Goal: Transaction & Acquisition: Purchase product/service

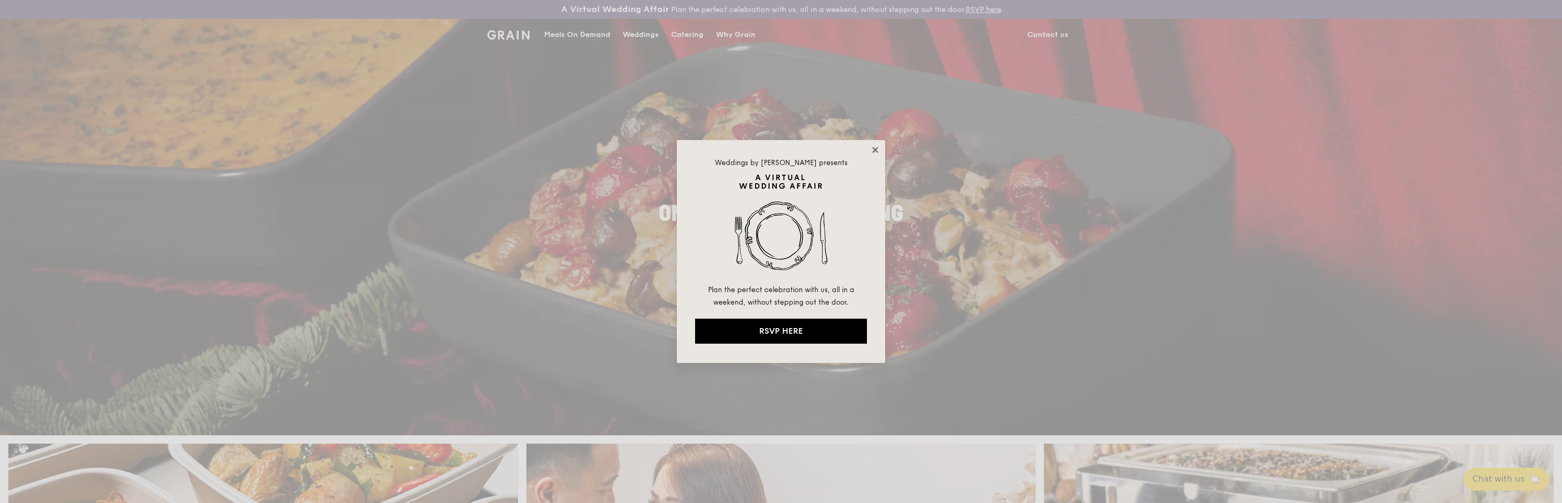
click at [874, 149] on icon at bounding box center [875, 150] width 6 height 6
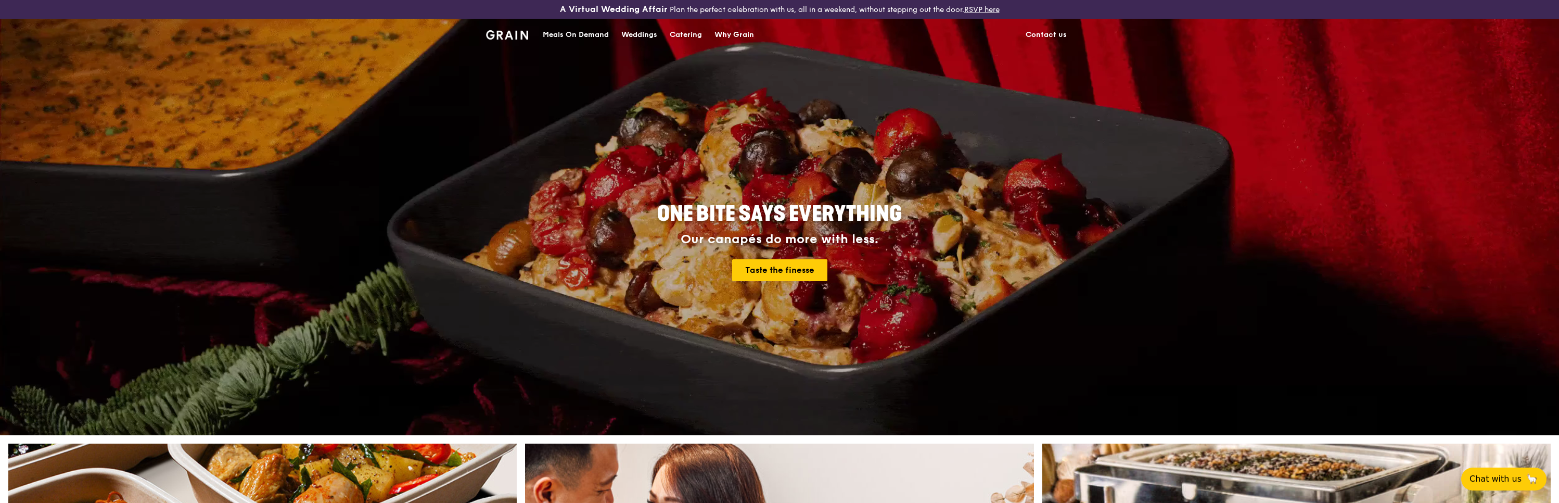
click at [604, 35] on div "Meals On Demand" at bounding box center [576, 34] width 66 height 31
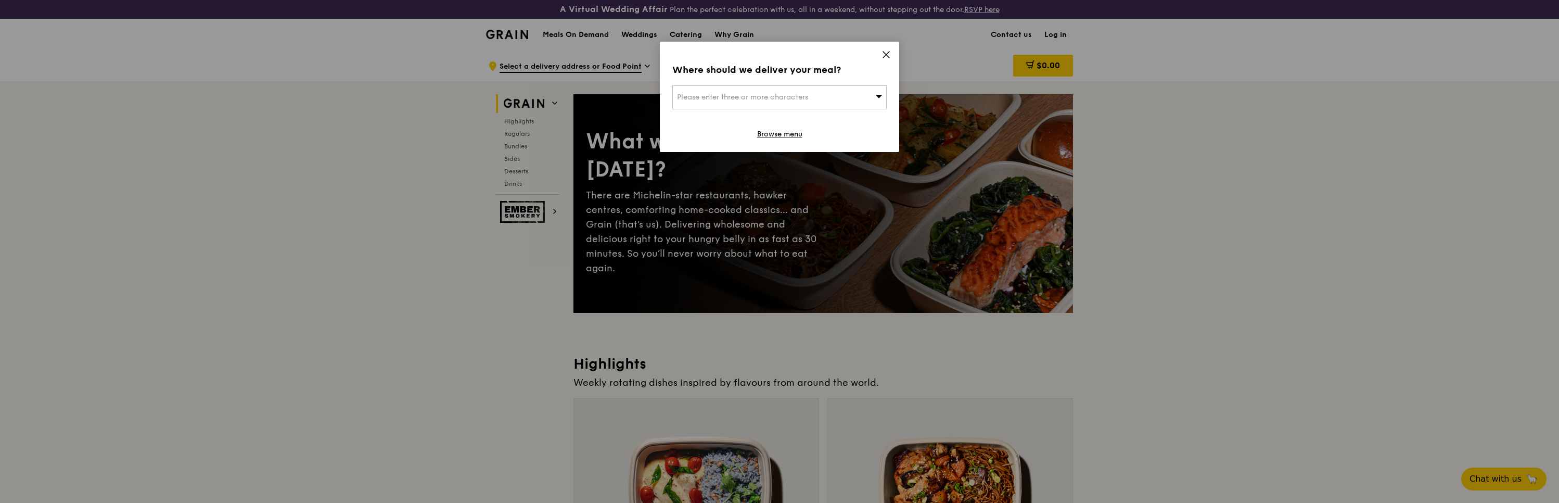
click at [889, 52] on icon at bounding box center [886, 55] width 6 height 6
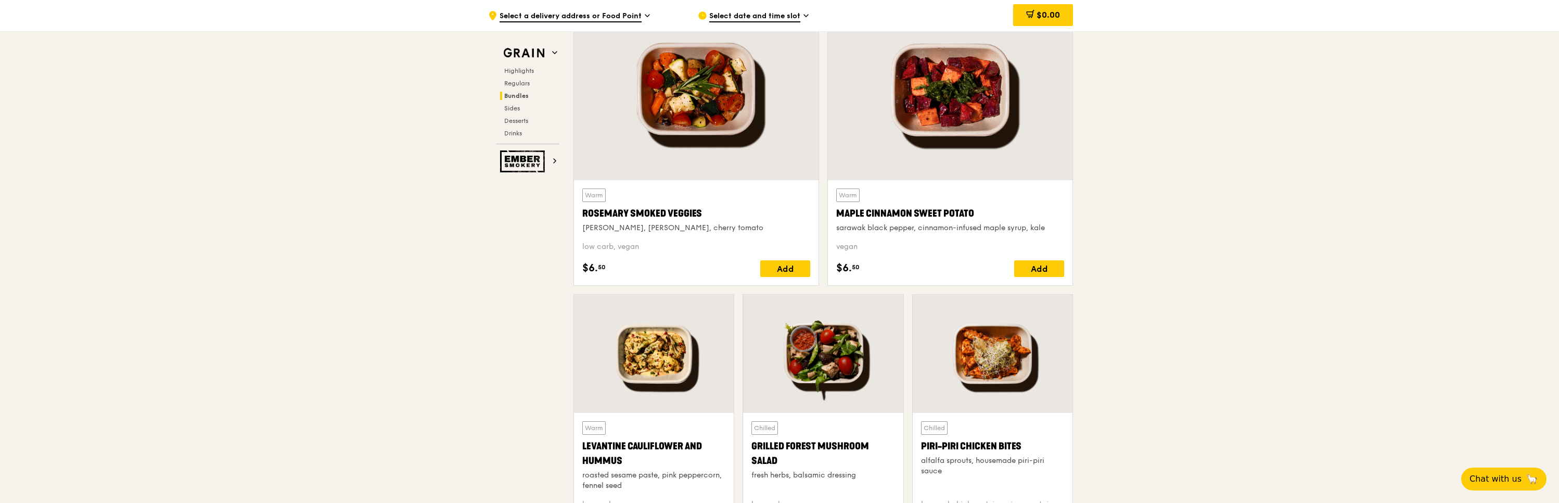
scroll to position [2494, 0]
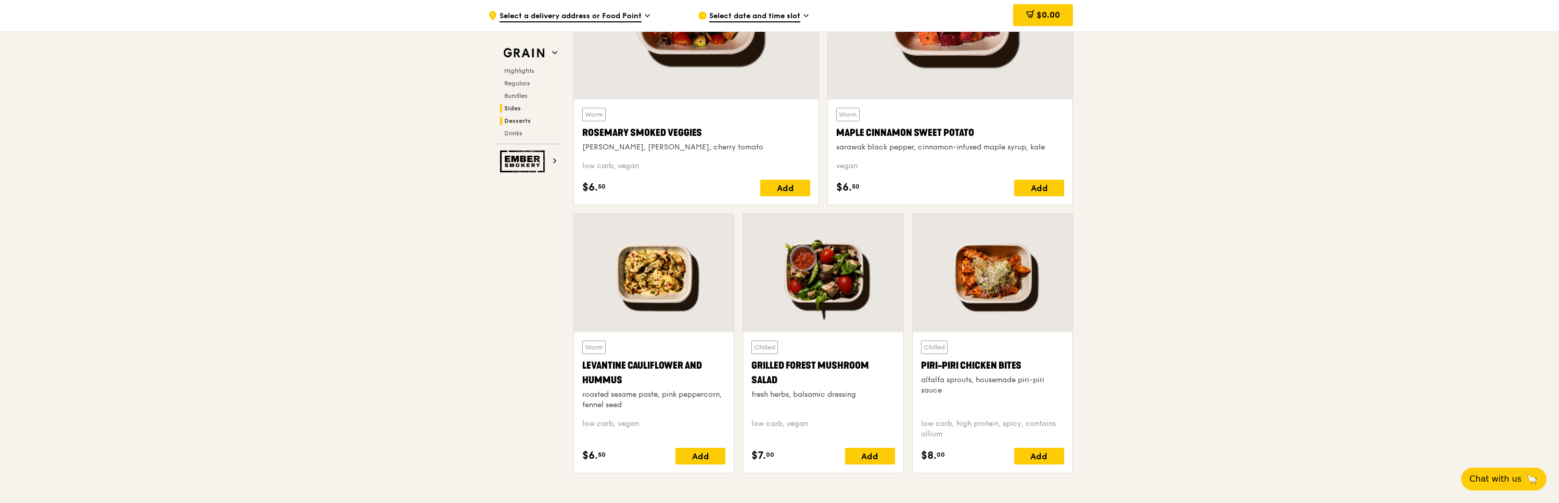
click at [511, 120] on span "Desserts" at bounding box center [517, 120] width 27 height 7
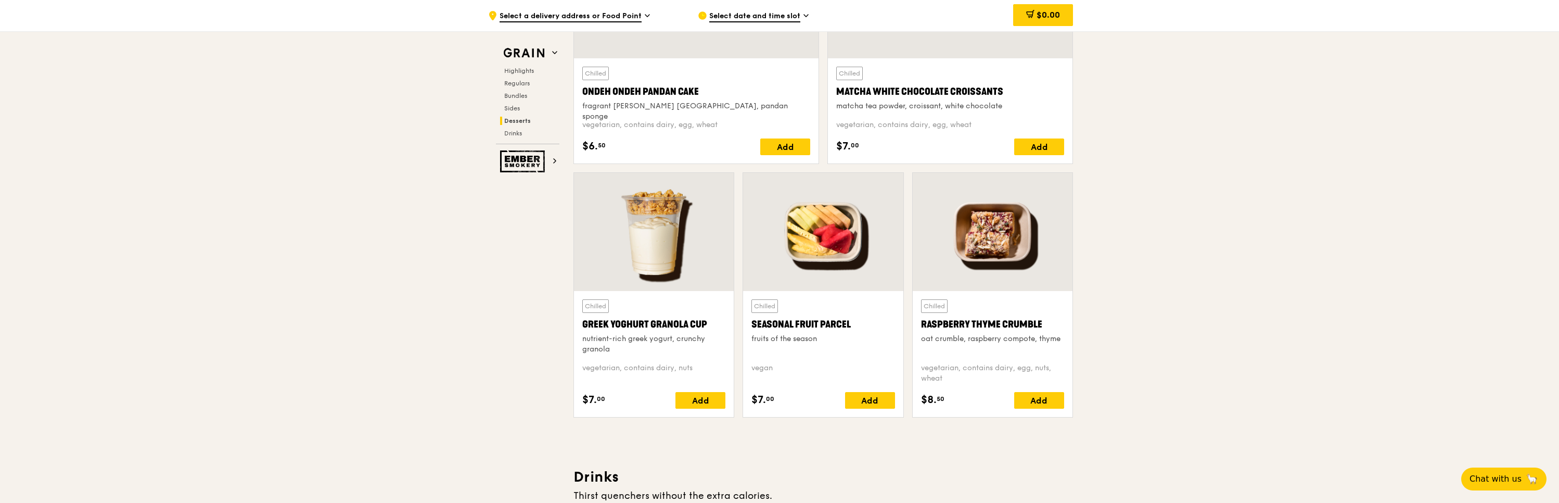
scroll to position [3444, 0]
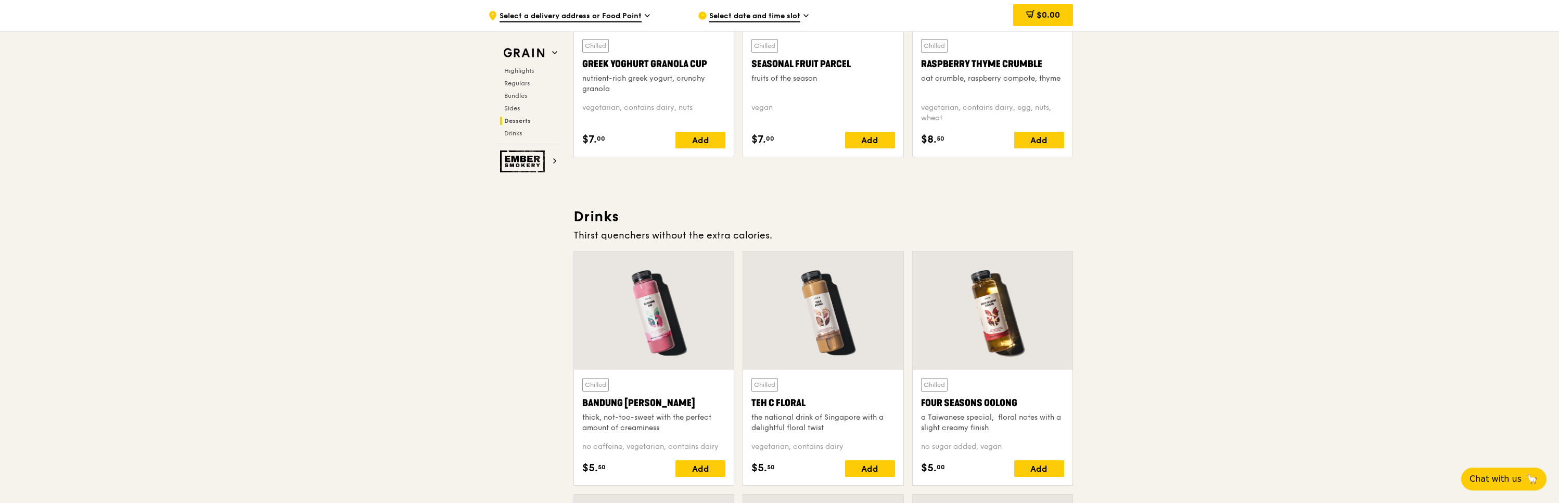
click at [734, 21] on span "Select date and time slot" at bounding box center [754, 16] width 91 height 11
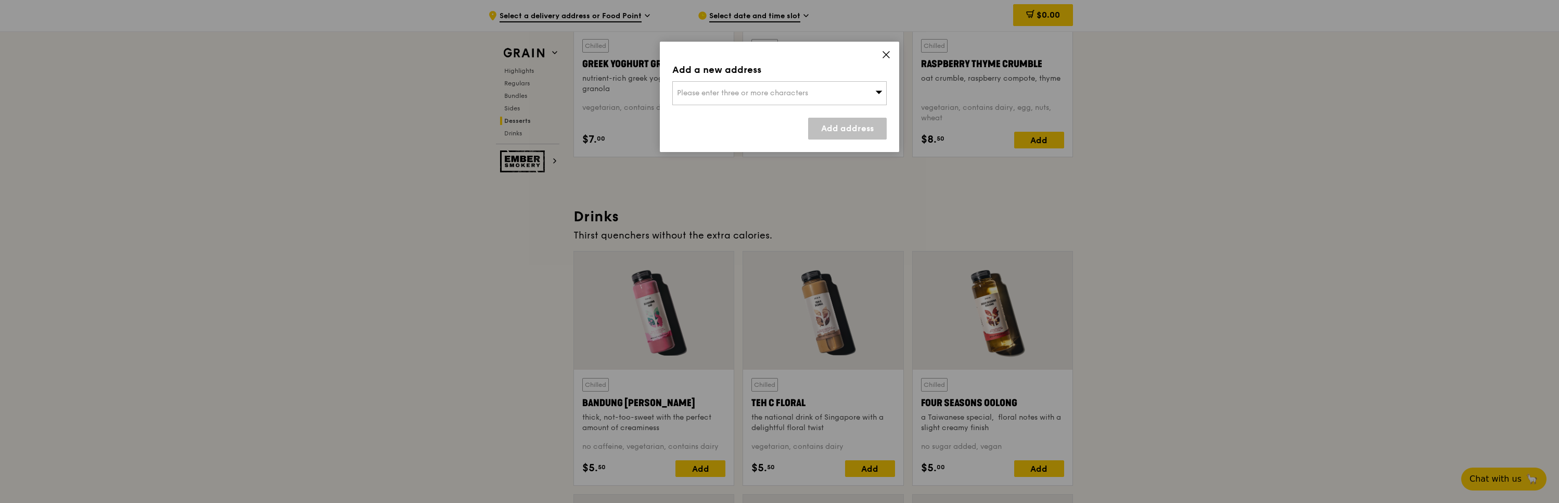
click at [775, 79] on div "Add a new address Please enter three or more characters Add address" at bounding box center [779, 97] width 239 height 110
click at [770, 96] on span "Please enter three or more characters" at bounding box center [742, 92] width 131 height 9
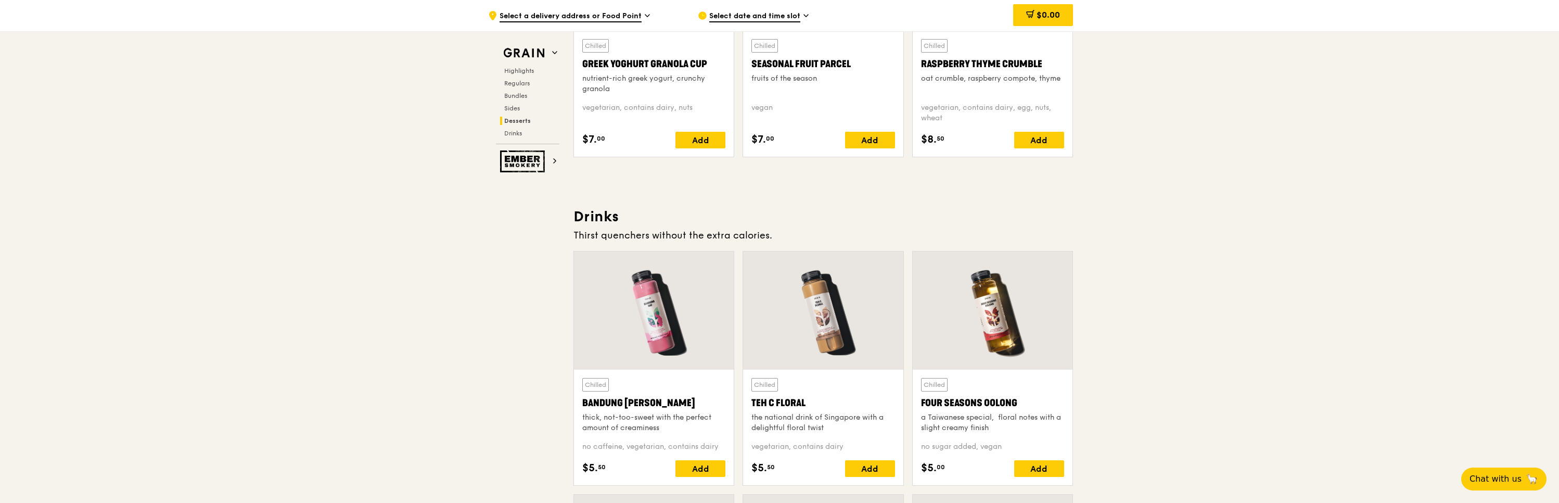
click at [608, 14] on span "Select a delivery address or Food Point" at bounding box center [571, 16] width 142 height 11
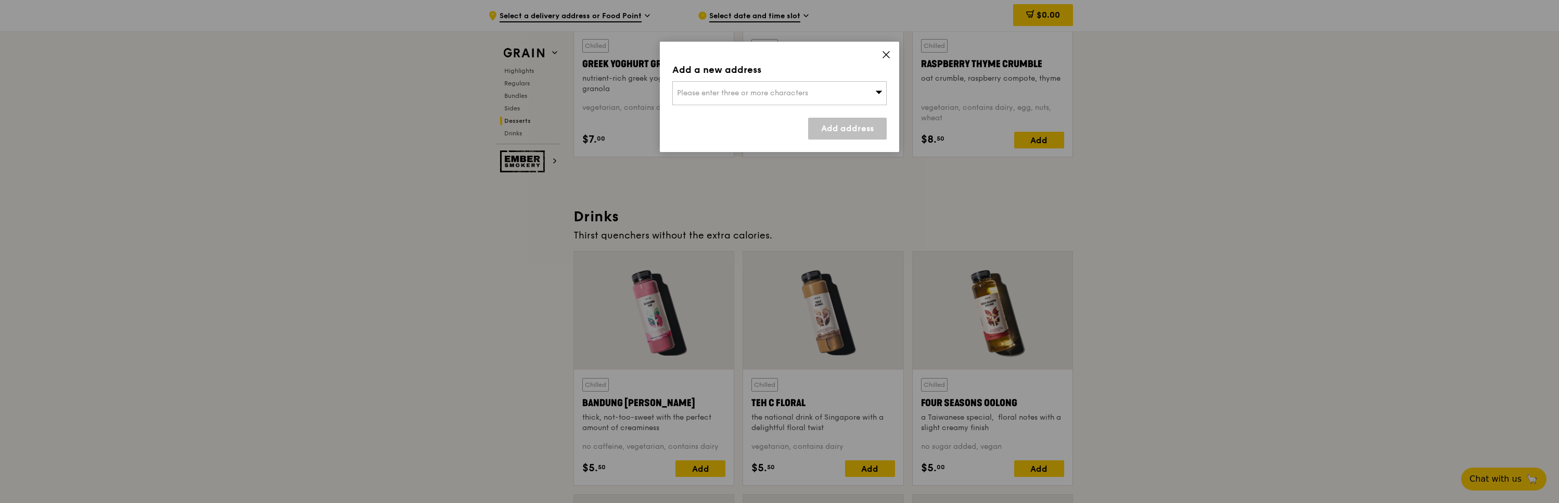
click at [885, 52] on icon at bounding box center [886, 54] width 9 height 9
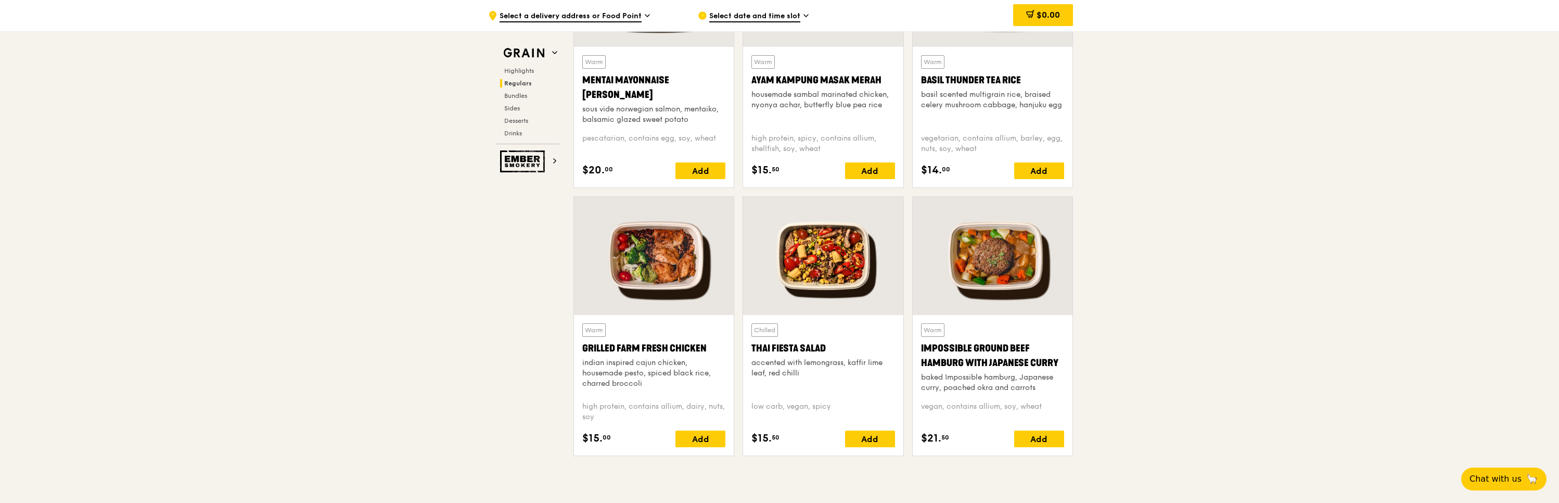
scroll to position [1050, 0]
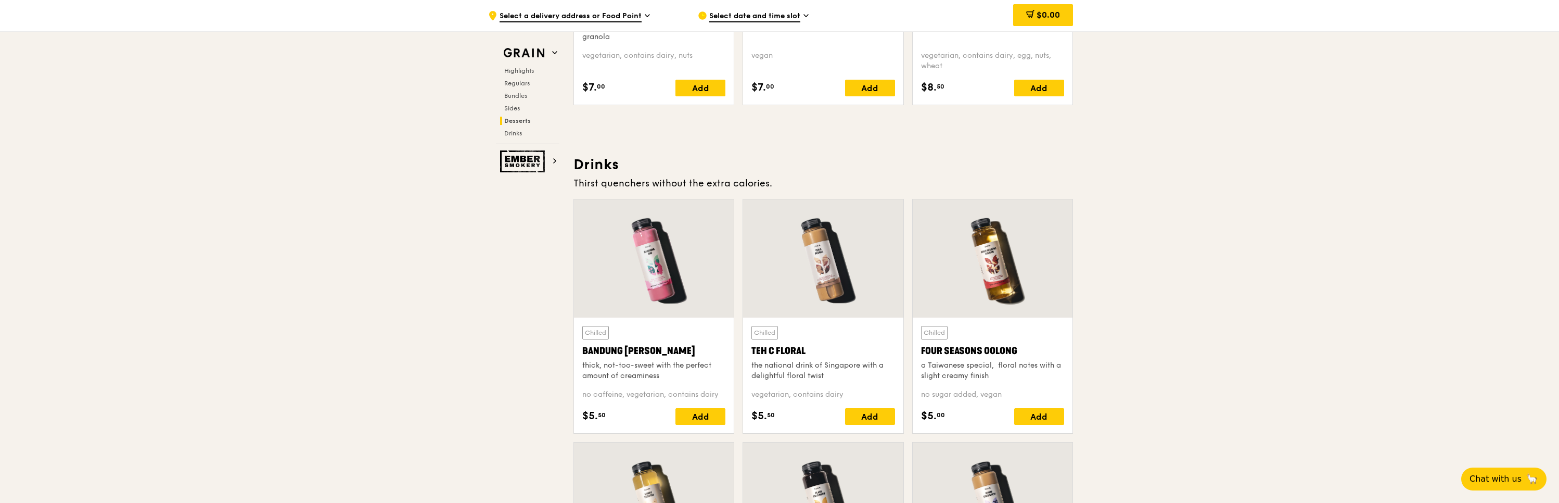
scroll to position [3757, 0]
